Goal: Navigation & Orientation: Understand site structure

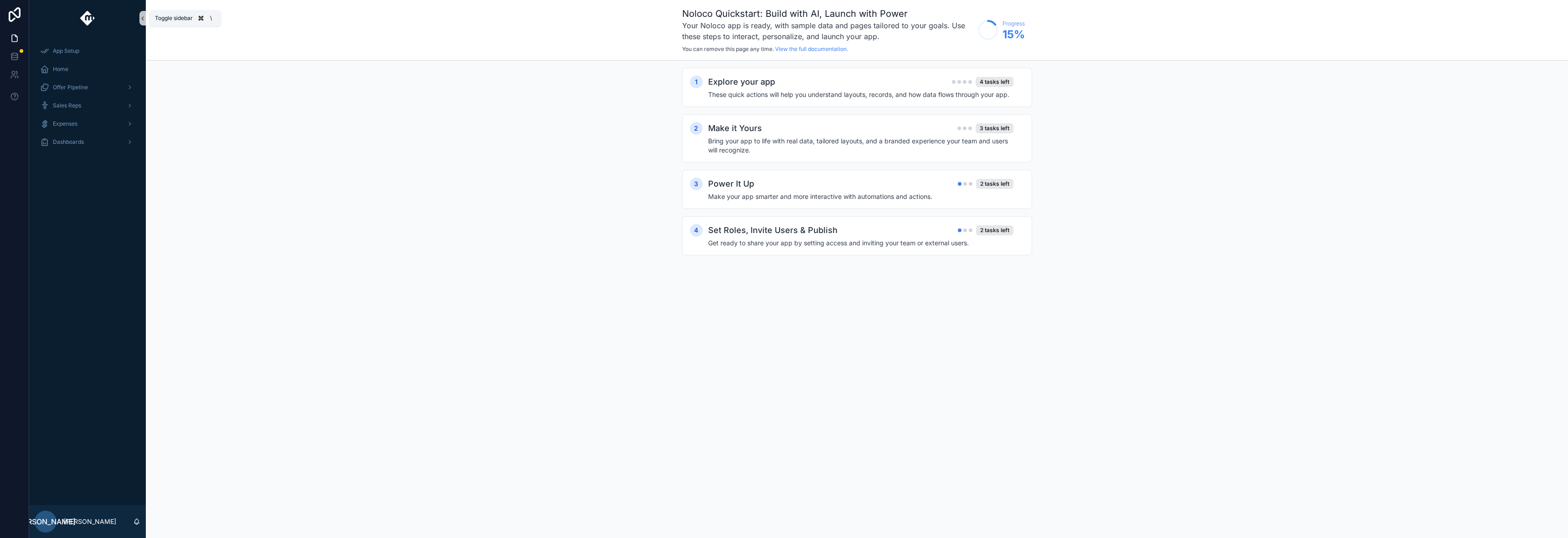
click at [142, 16] on icon "scrollable content" at bounding box center [143, 18] width 7 height 7
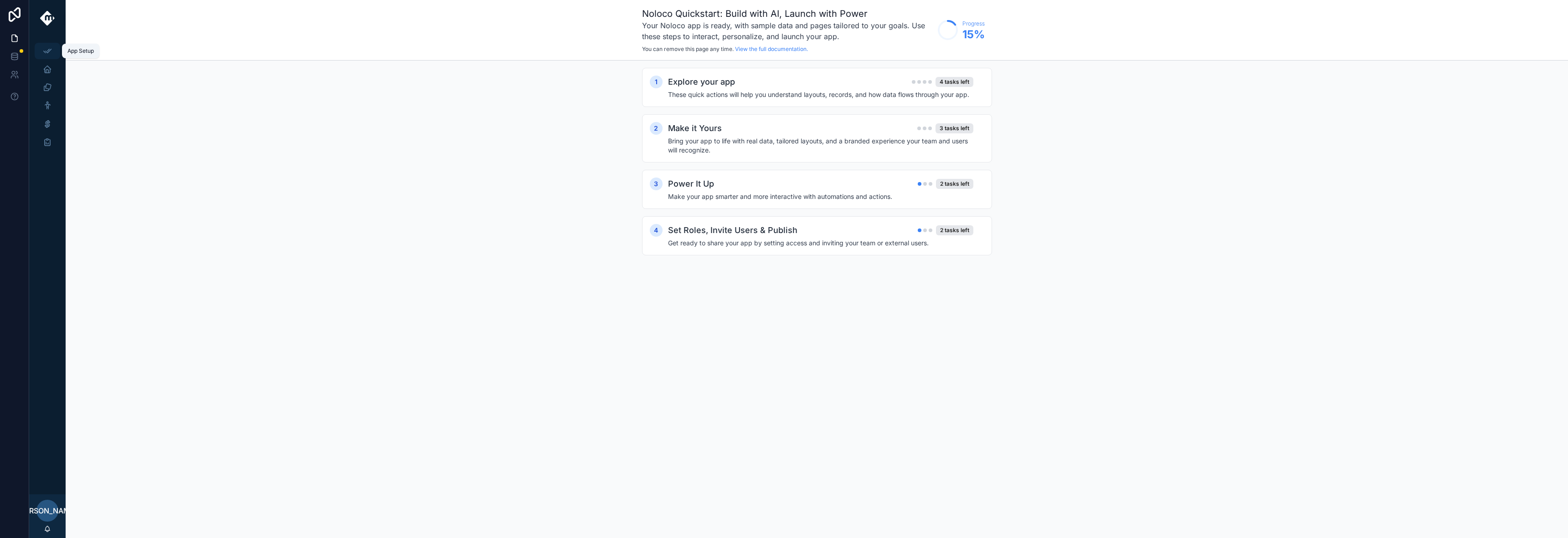
click at [44, 51] on icon "scrollable content" at bounding box center [47, 51] width 9 height 9
click at [344, 127] on div "1 Explore your app 4 tasks left These quick actions will help you understand la…" at bounding box center [817, 170] width 1502 height 220
click at [11, 12] on icon at bounding box center [14, 14] width 18 height 14
click at [47, 70] on icon "scrollable content" at bounding box center [47, 69] width 9 height 9
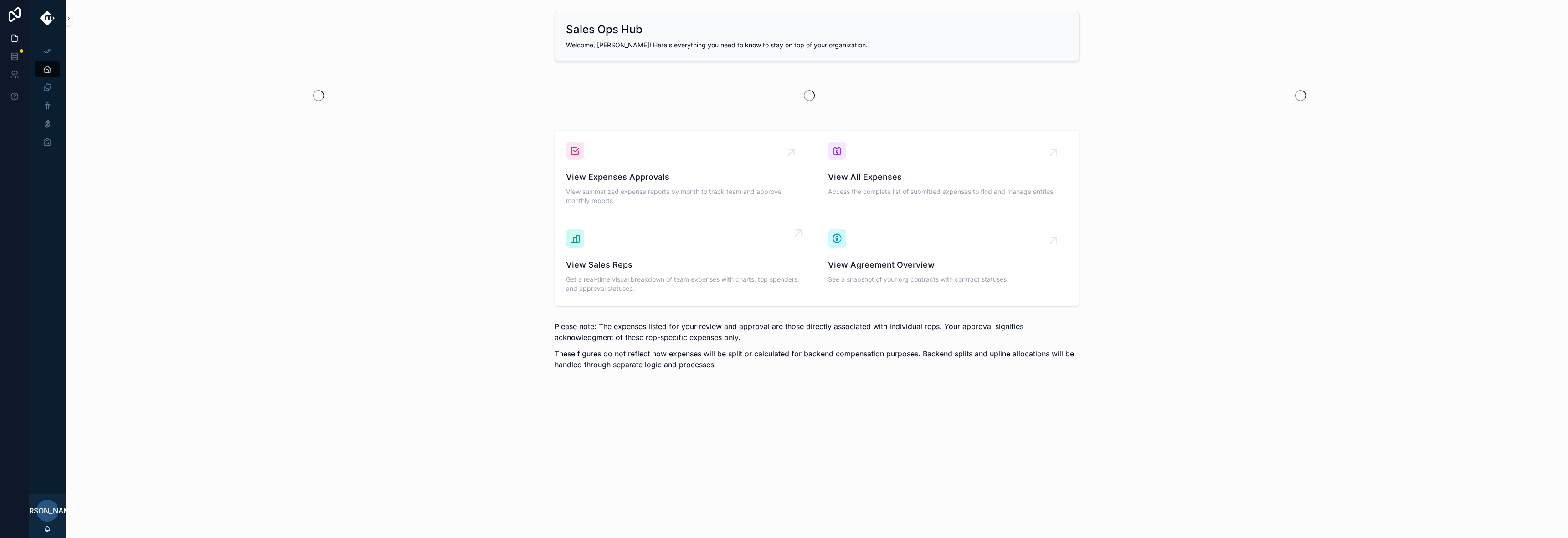
click at [746, 264] on span "View Sales Reps" at bounding box center [686, 265] width 240 height 12
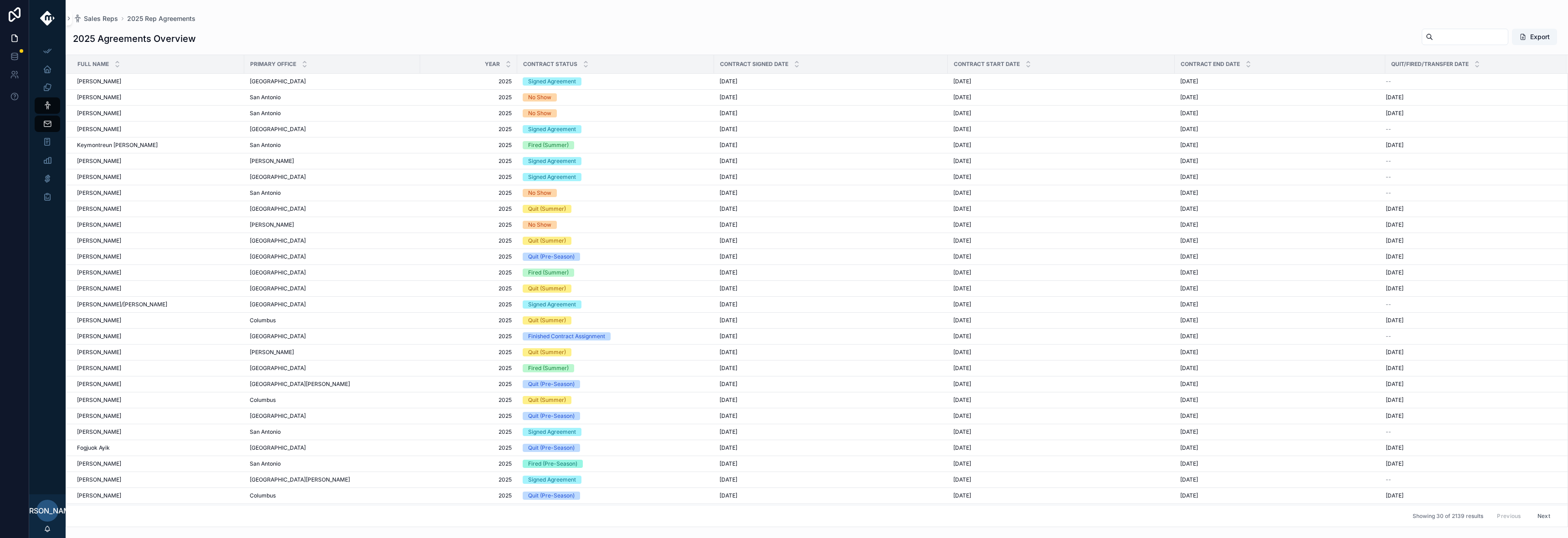
click at [1538, 516] on button "Next" at bounding box center [1544, 516] width 26 height 14
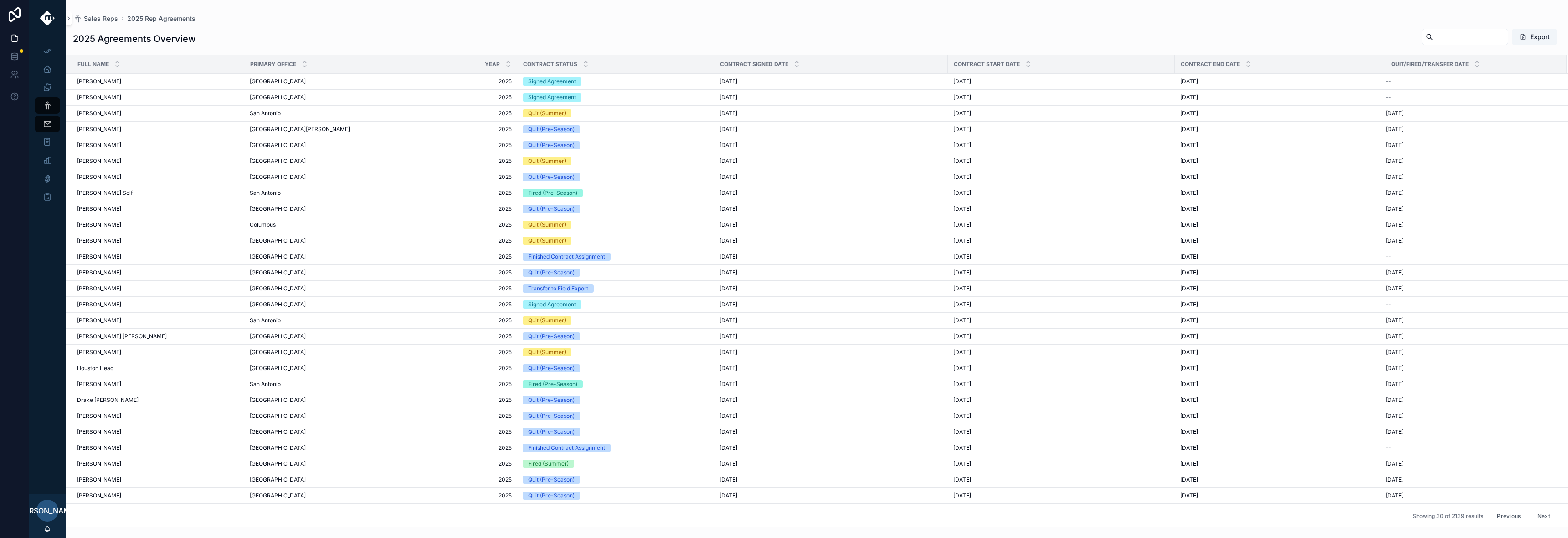
click at [1538, 516] on button "Next" at bounding box center [1544, 516] width 26 height 14
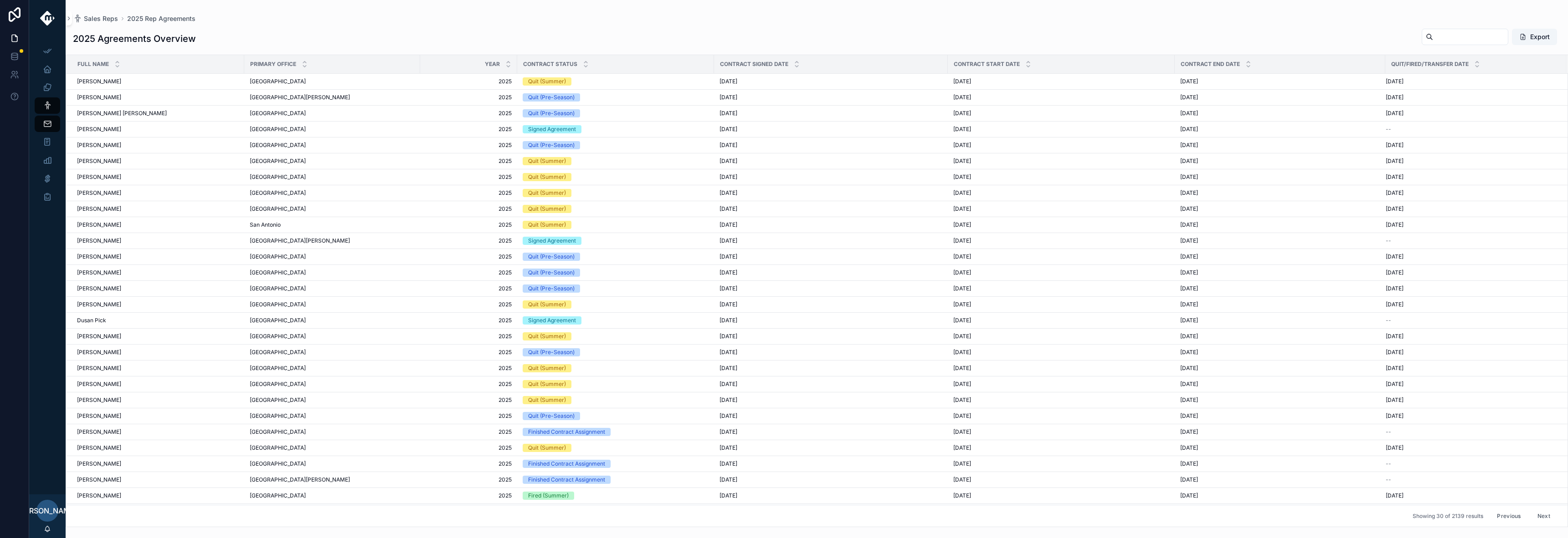
click at [1538, 516] on button "Next" at bounding box center [1544, 516] width 26 height 14
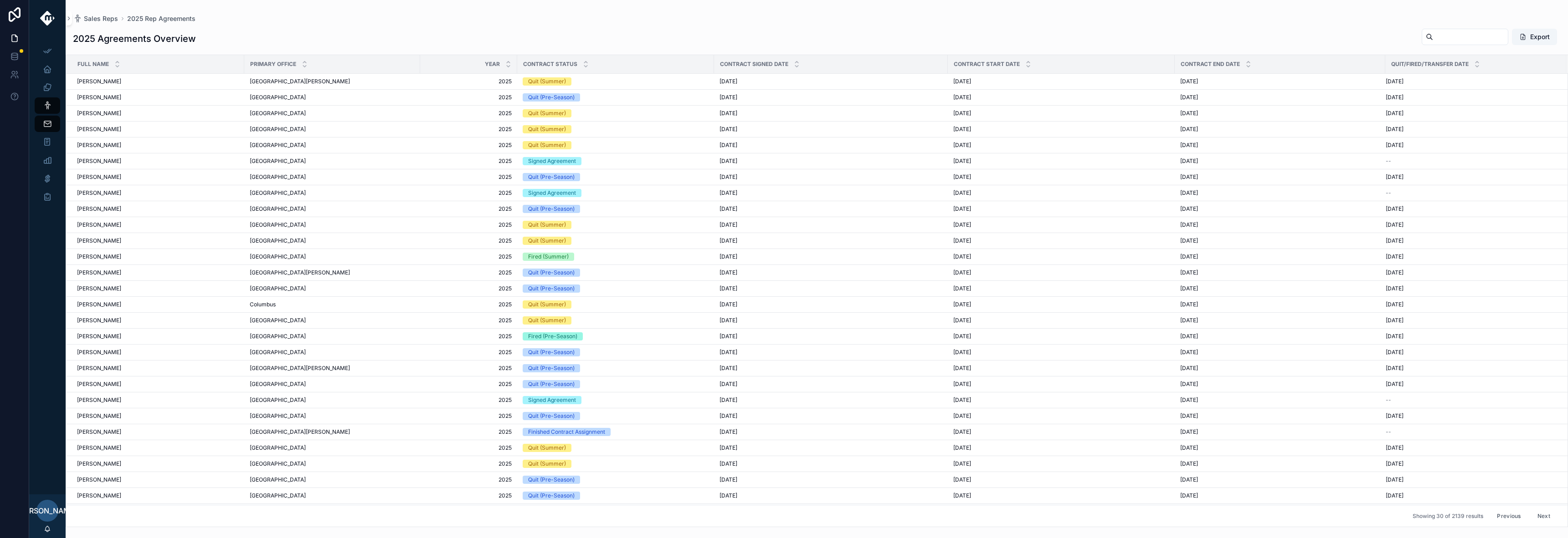
click at [1500, 517] on button "Previous" at bounding box center [1508, 516] width 36 height 14
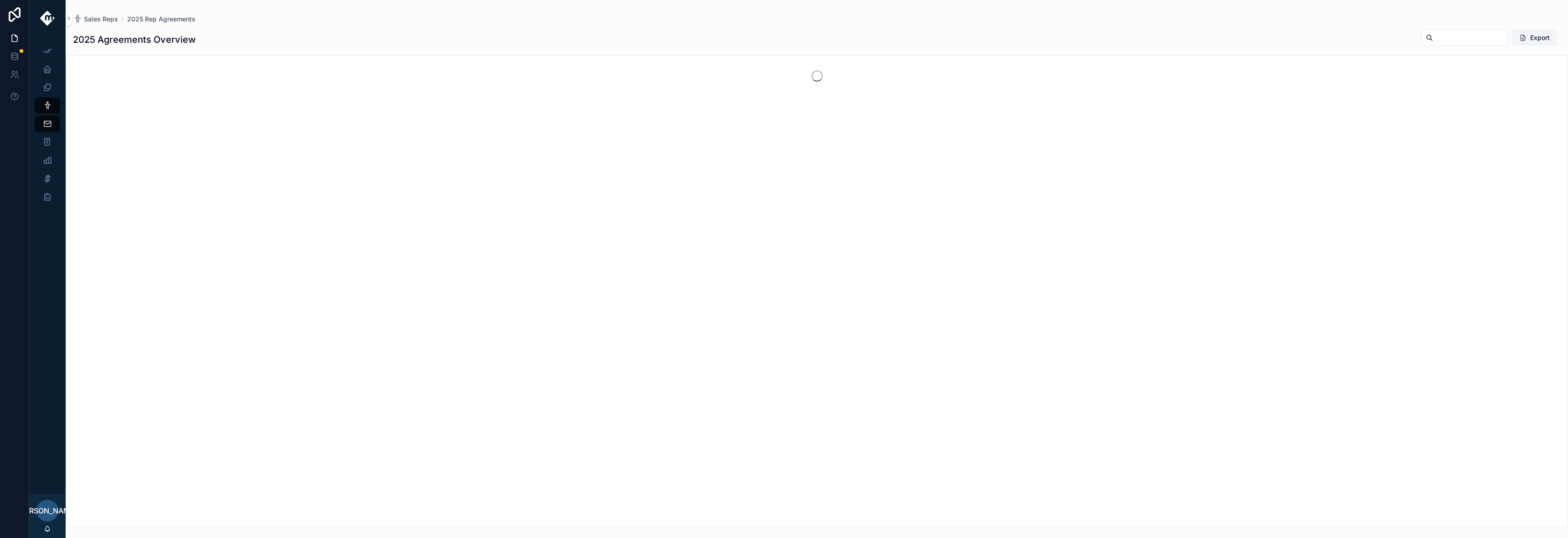
click at [1500, 517] on div "scrollable content" at bounding box center [817, 292] width 1502 height 472
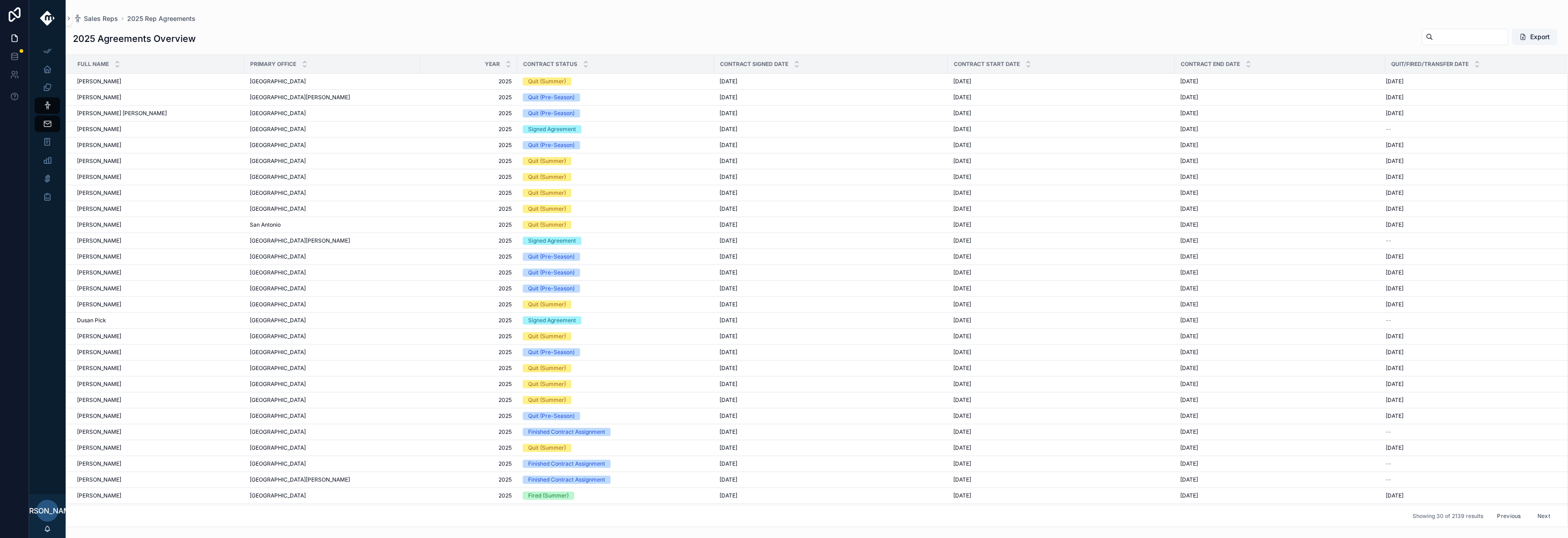
click at [1504, 517] on button "Previous" at bounding box center [1508, 516] width 36 height 14
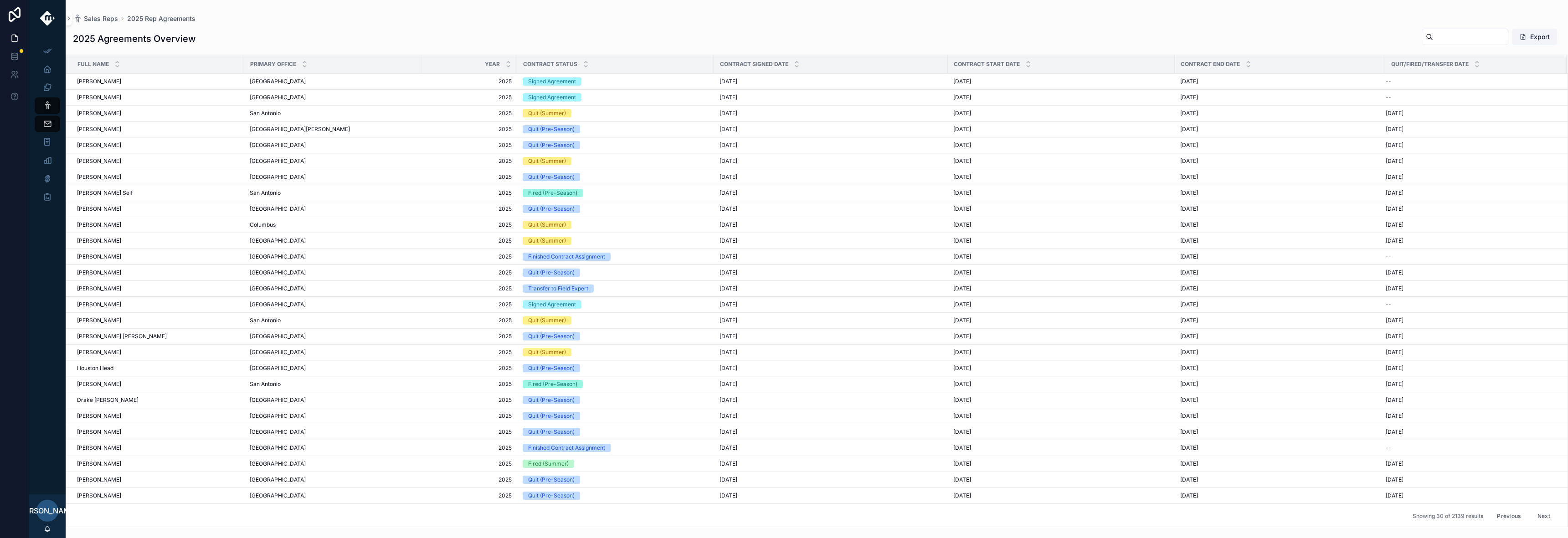
click at [1504, 517] on button "Previous" at bounding box center [1508, 516] width 36 height 14
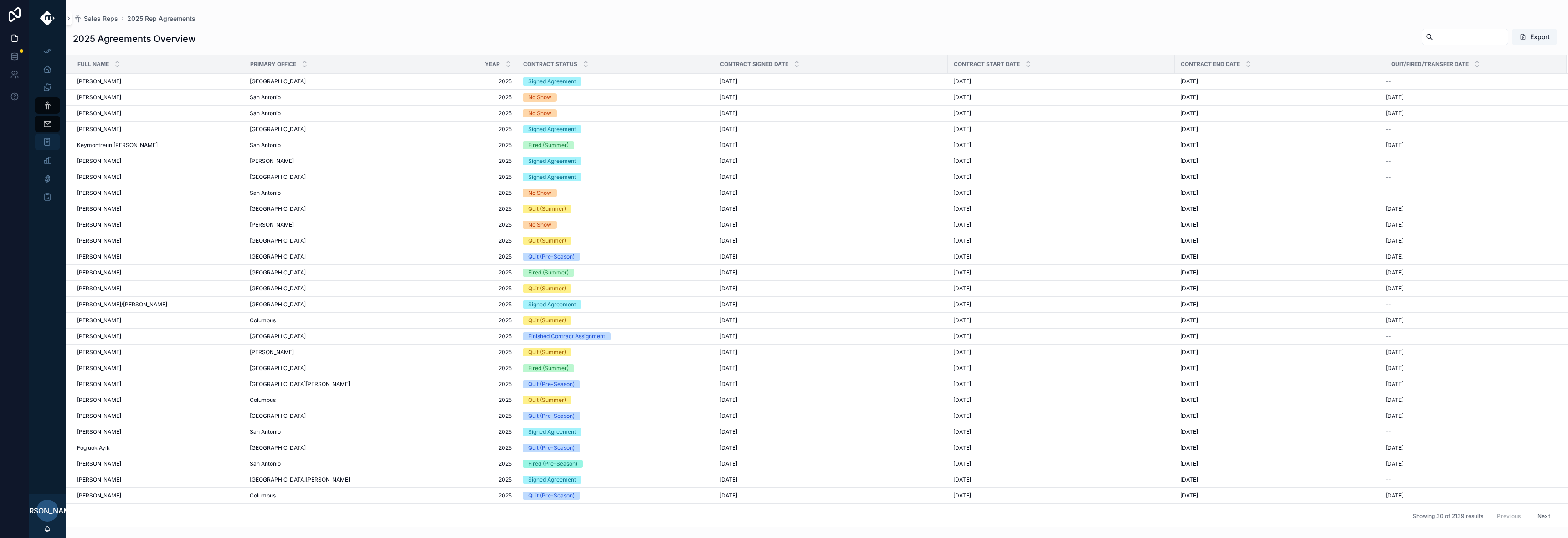
click at [47, 143] on icon "scrollable content" at bounding box center [47, 142] width 9 height 9
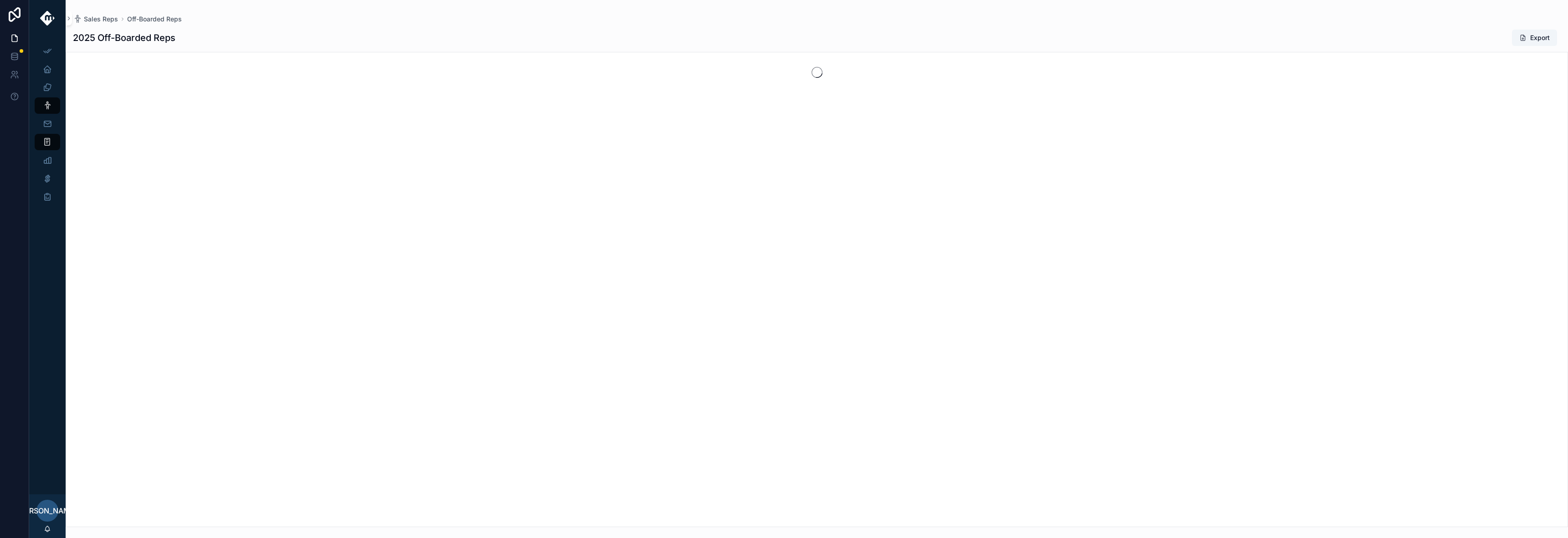
click at [47, 143] on icon "scrollable content" at bounding box center [47, 142] width 9 height 9
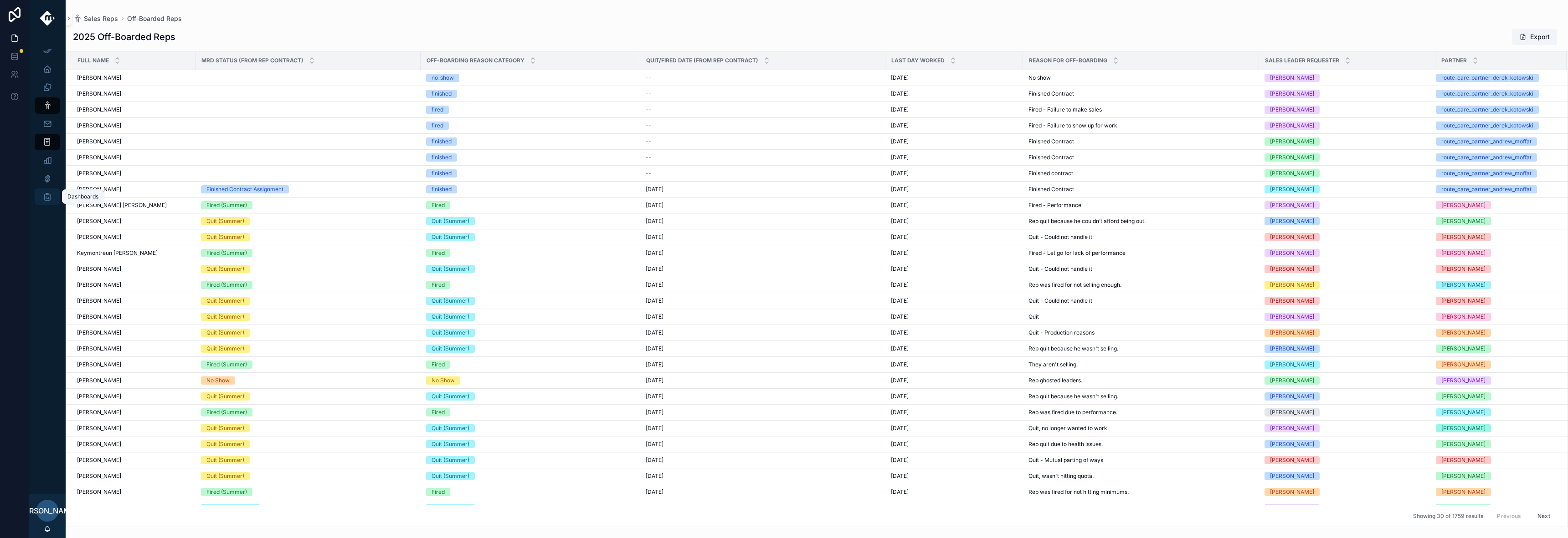
click at [48, 198] on icon "scrollable content" at bounding box center [47, 196] width 9 height 9
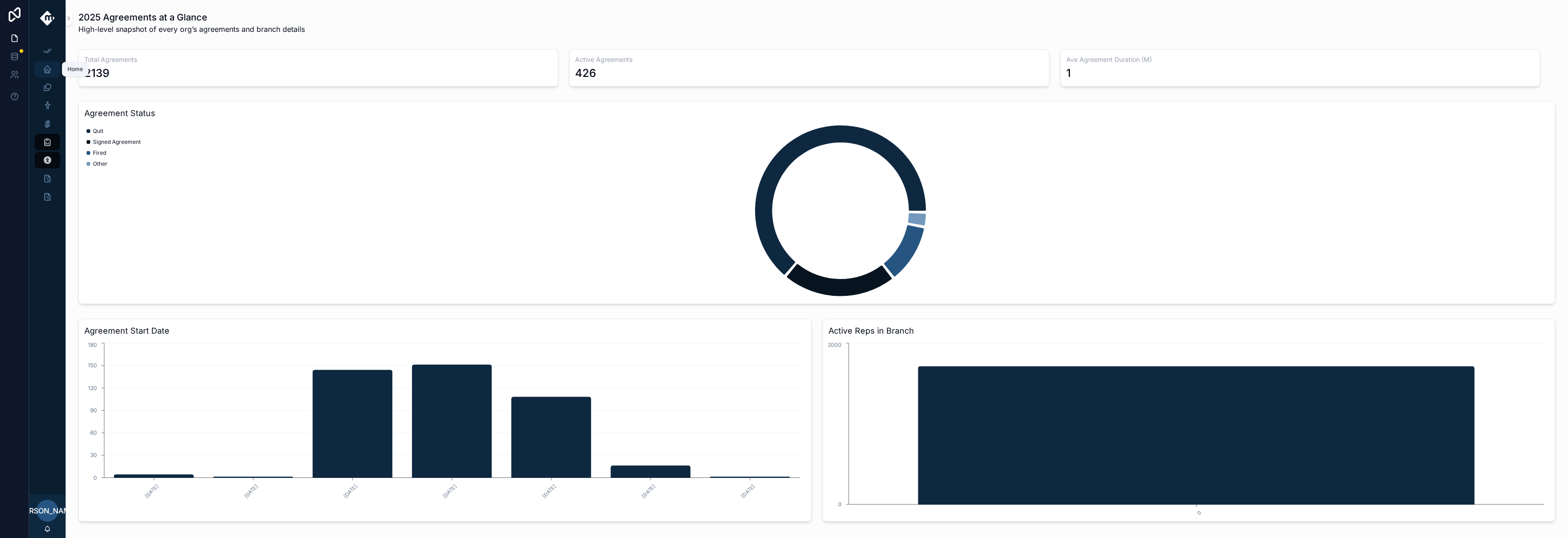
click at [47, 70] on icon "scrollable content" at bounding box center [47, 69] width 9 height 9
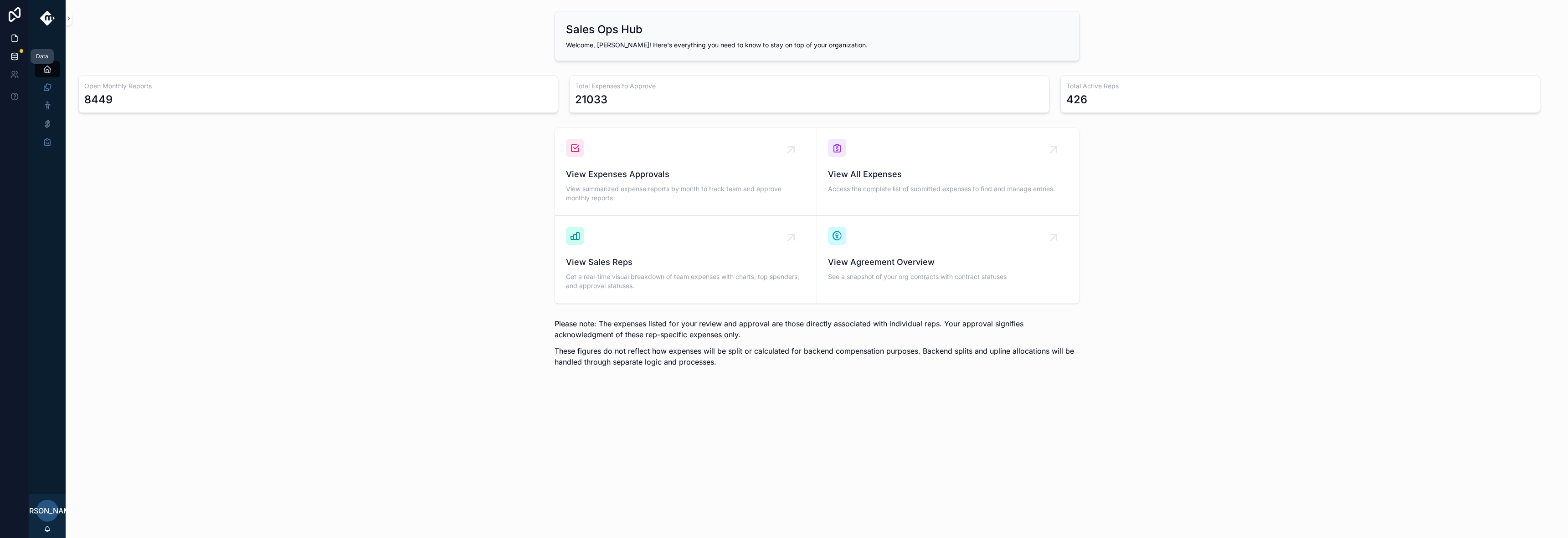
click at [14, 58] on icon at bounding box center [14, 56] width 9 height 9
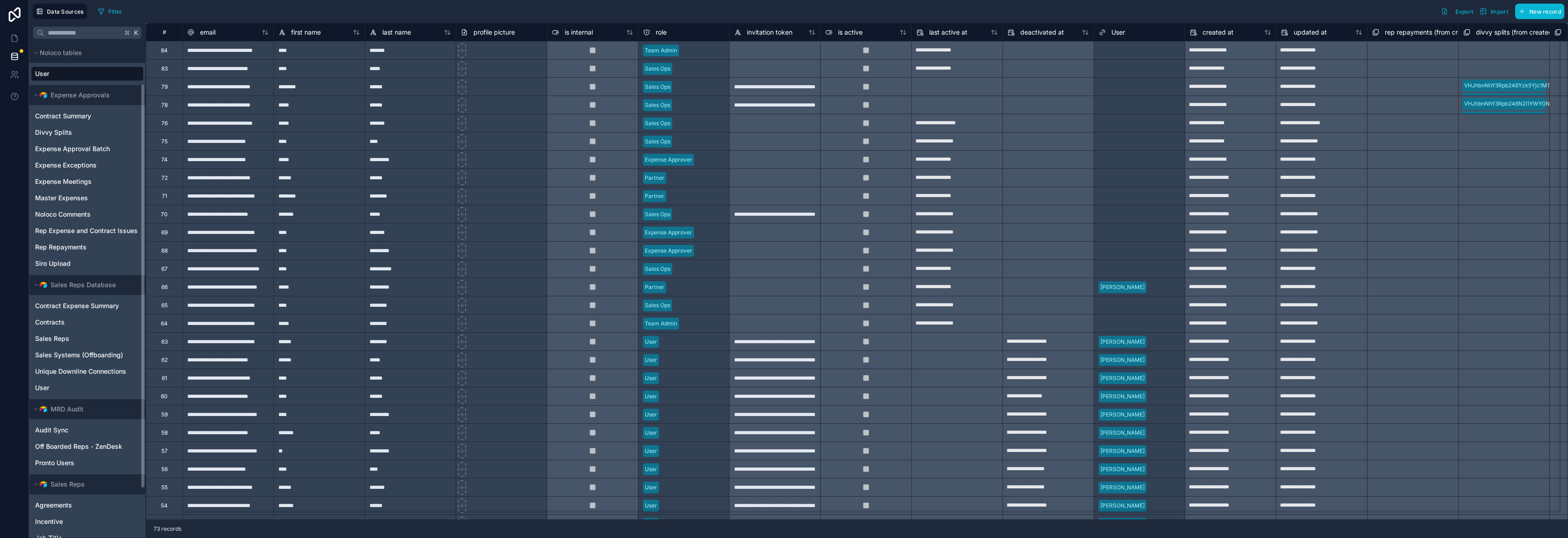
scroll to position [110, 0]
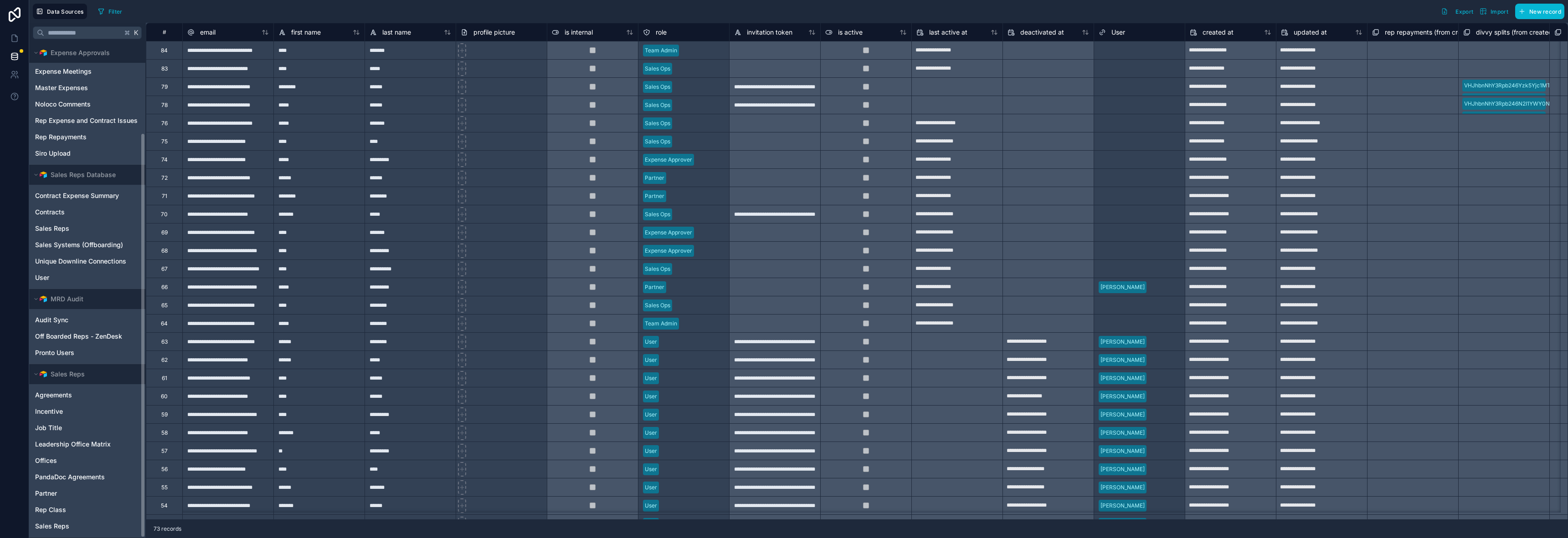
drag, startPoint x: 143, startPoint y: 306, endPoint x: 127, endPoint y: 506, distance: 200.6
click at [127, 506] on div "Noloco tables User Expense Approvals Contract Summary Divvy Splits Expense Appr…" at bounding box center [87, 290] width 116 height 495
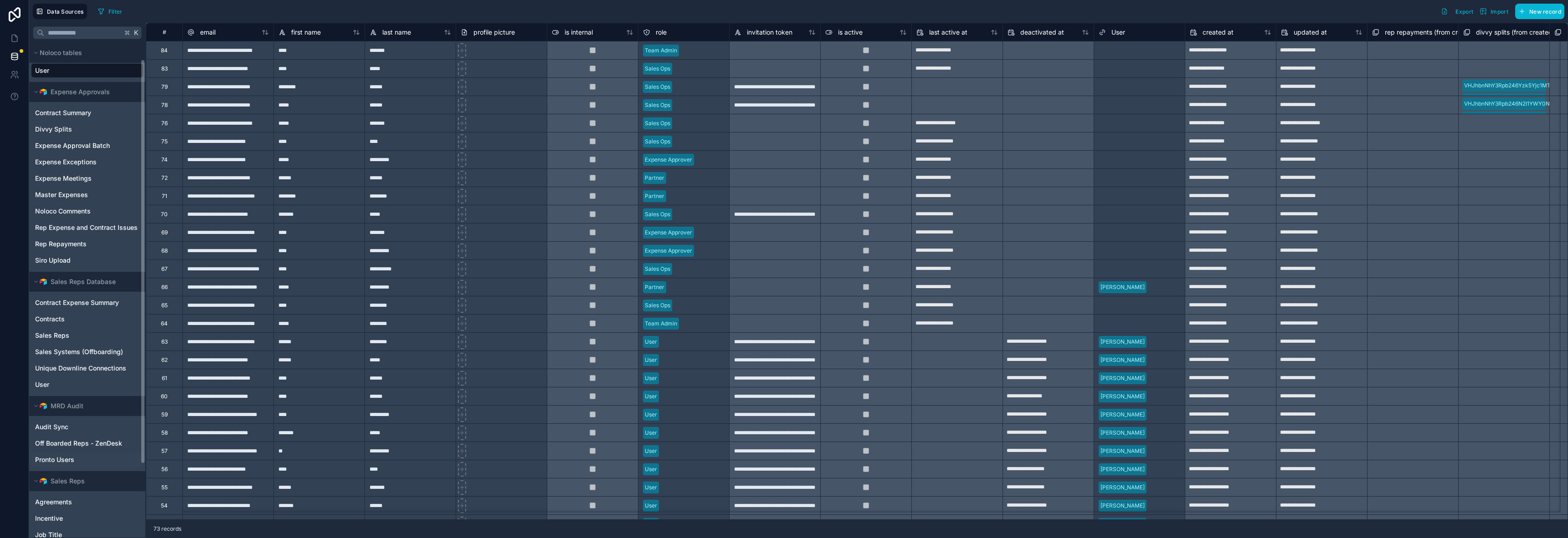
scroll to position [0, 0]
click at [573, 14] on div "Filter Export Import New record" at bounding box center [829, 12] width 1470 height 16
click at [16, 38] on icon at bounding box center [14, 38] width 5 height 7
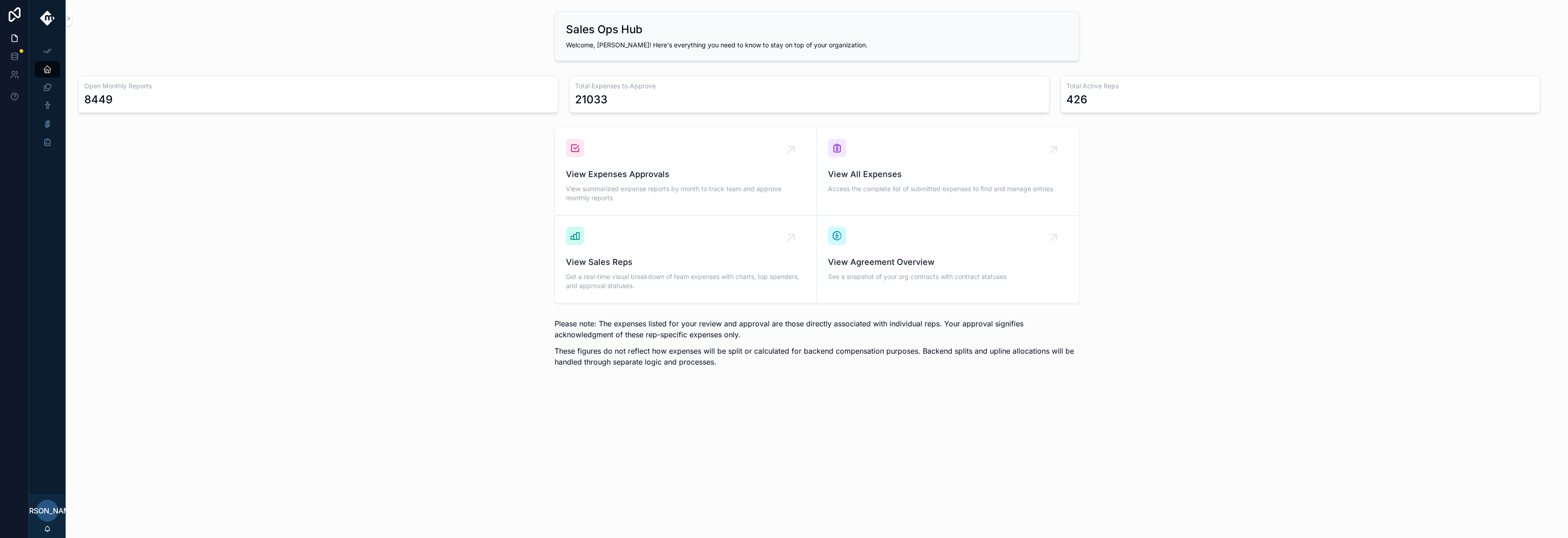
drag, startPoint x: 370, startPoint y: 273, endPoint x: 395, endPoint y: 269, distance: 25.3
click at [370, 273] on div "View Expenses Approvals View summarized expense reports by month to track team …" at bounding box center [817, 215] width 1488 height 183
